Goal: Information Seeking & Learning: Find contact information

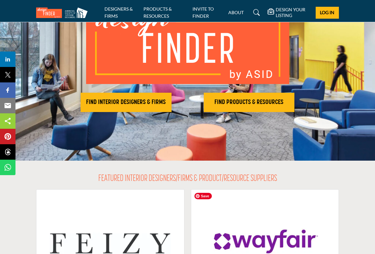
scroll to position [62, 0]
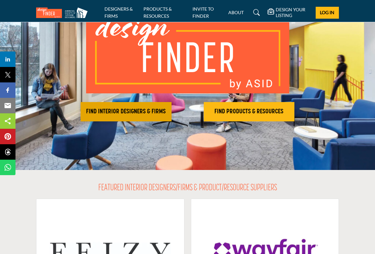
click at [126, 115] on h2 "FIND INTERIOR DESIGNERS & FIRMS" at bounding box center [125, 112] width 87 height 8
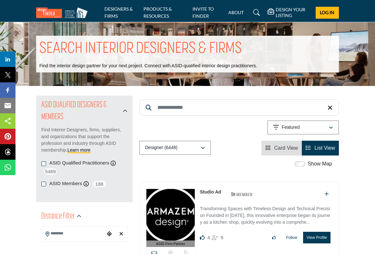
click at [190, 115] on input "Search Keyword" at bounding box center [238, 108] width 199 height 16
type input "**********"
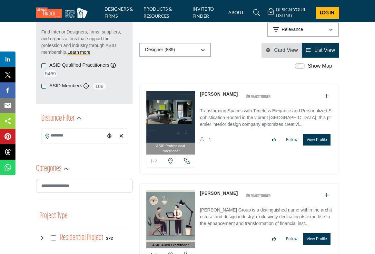
scroll to position [95, 0]
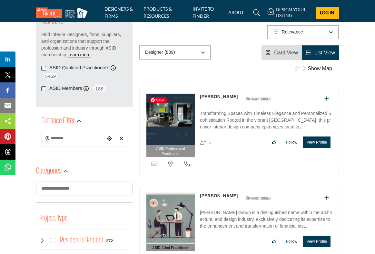
click at [184, 119] on img at bounding box center [170, 120] width 48 height 52
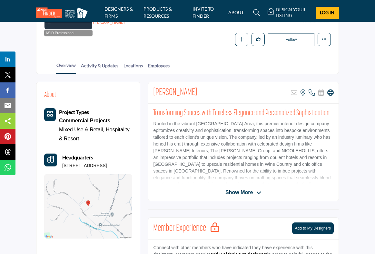
scroll to position [122, 0]
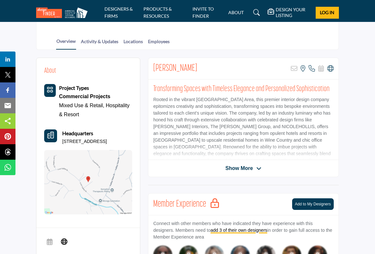
click at [244, 165] on span "Show More" at bounding box center [238, 169] width 27 height 8
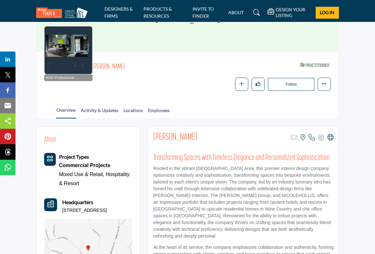
scroll to position [0, 0]
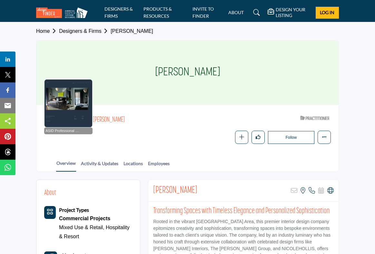
click at [76, 116] on div at bounding box center [68, 103] width 48 height 48
click at [82, 106] on div at bounding box center [68, 103] width 48 height 48
